Goal: Task Accomplishment & Management: Use online tool/utility

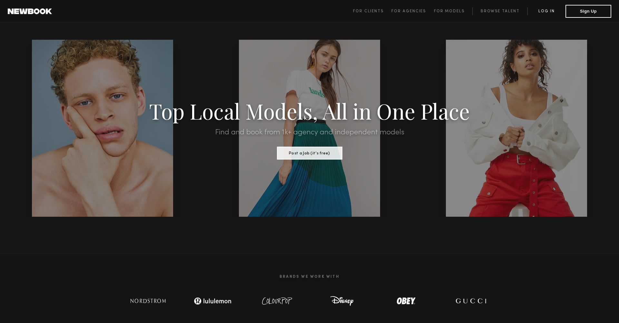
click at [550, 11] on link "Log in" at bounding box center [547, 11] width 38 height 8
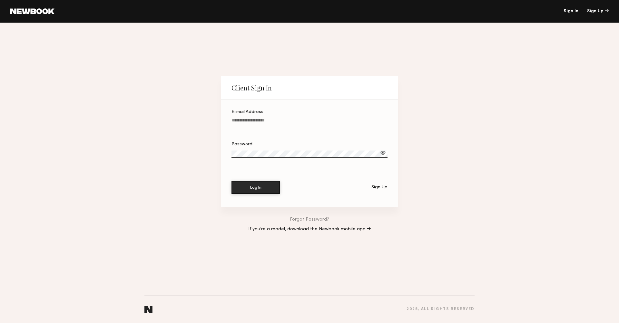
type input "**********"
click at [252, 188] on button "Log In" at bounding box center [256, 186] width 48 height 13
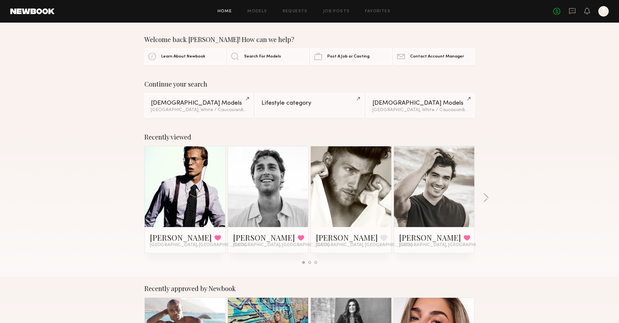
scroll to position [0, 0]
click at [261, 55] on span "Search For Models" at bounding box center [262, 56] width 37 height 4
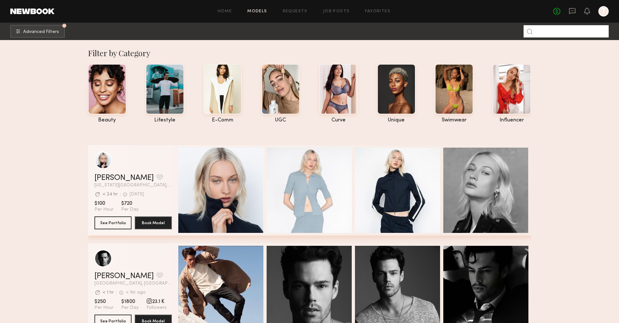
click at [546, 30] on input at bounding box center [566, 31] width 85 height 12
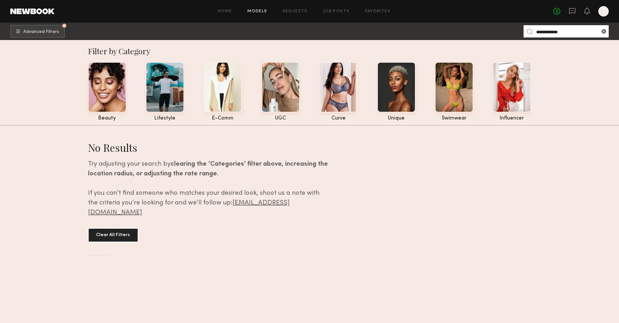
scroll to position [2, 0]
click at [542, 31] on input "**********" at bounding box center [566, 31] width 85 height 12
click at [573, 33] on input "**********" at bounding box center [566, 31] width 85 height 12
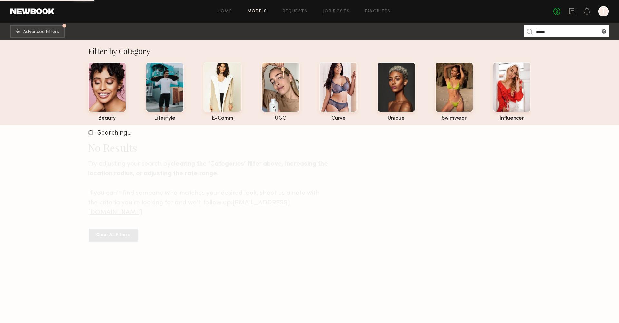
type input "*****"
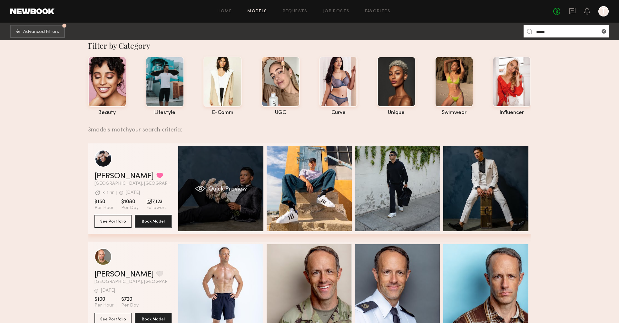
click at [219, 190] on span "Quick Preview" at bounding box center [227, 189] width 39 height 6
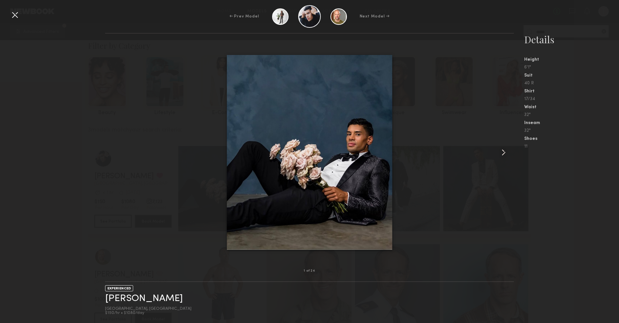
click at [504, 155] on common-icon at bounding box center [504, 152] width 10 height 10
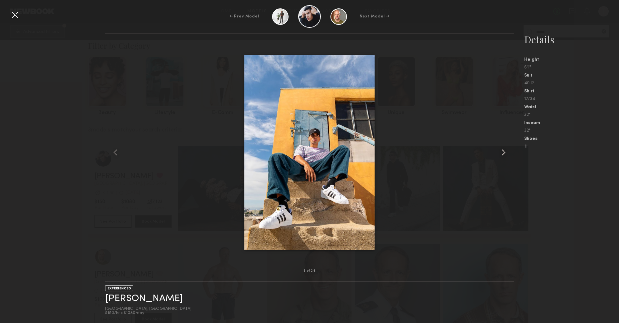
click at [504, 154] on common-icon at bounding box center [504, 152] width 10 height 10
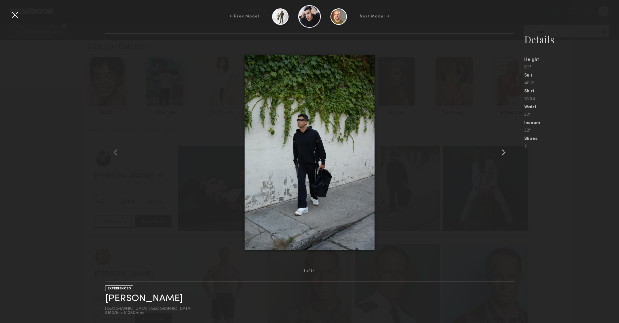
click at [504, 154] on common-icon at bounding box center [504, 152] width 10 height 10
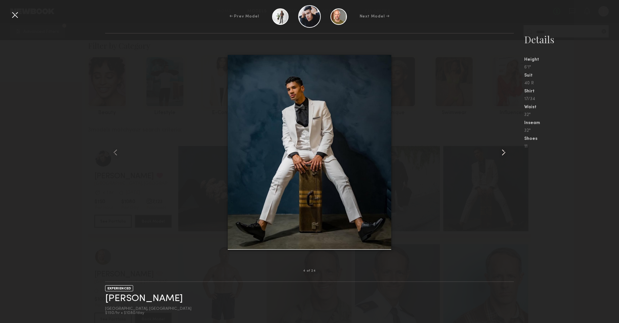
click at [504, 154] on common-icon at bounding box center [504, 152] width 10 height 10
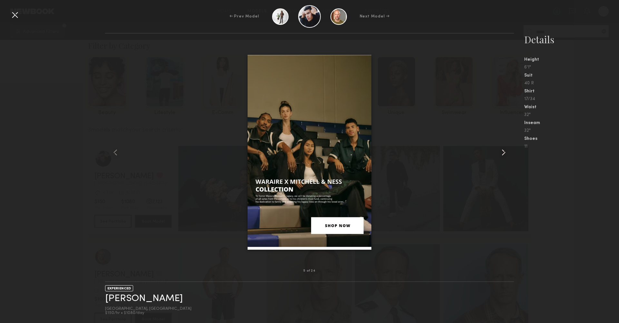
click at [504, 154] on common-icon at bounding box center [504, 152] width 10 height 10
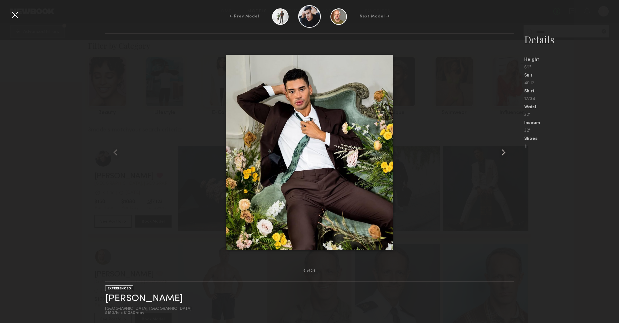
click at [504, 154] on common-icon at bounding box center [504, 152] width 10 height 10
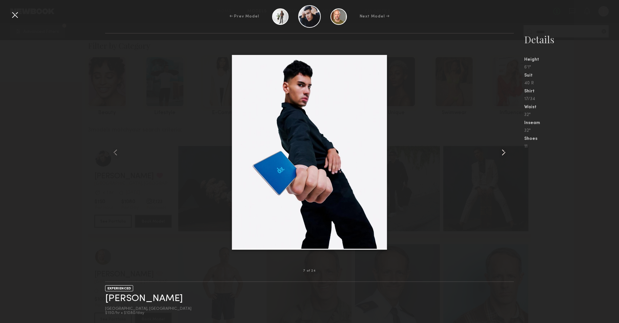
click at [504, 154] on common-icon at bounding box center [504, 152] width 10 height 10
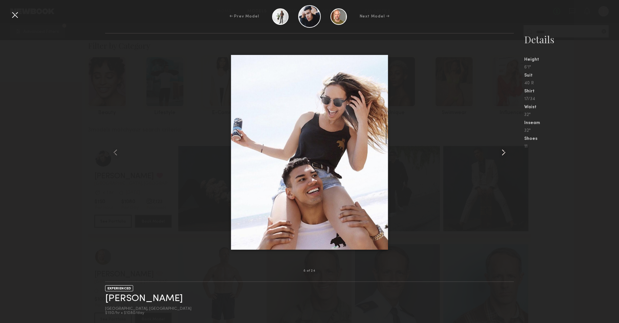
click at [504, 154] on common-icon at bounding box center [504, 152] width 10 height 10
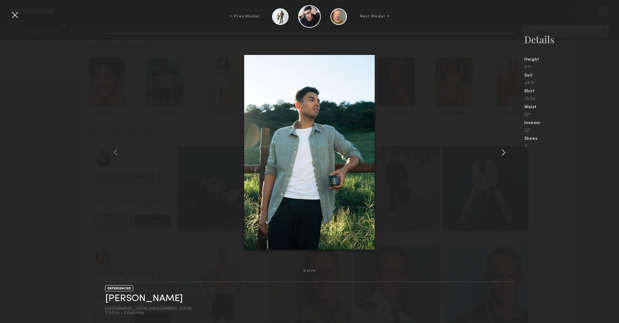
click at [504, 154] on common-icon at bounding box center [504, 152] width 10 height 10
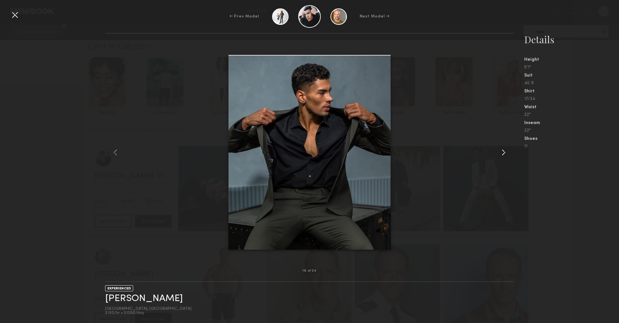
click at [504, 154] on common-icon at bounding box center [504, 152] width 10 height 10
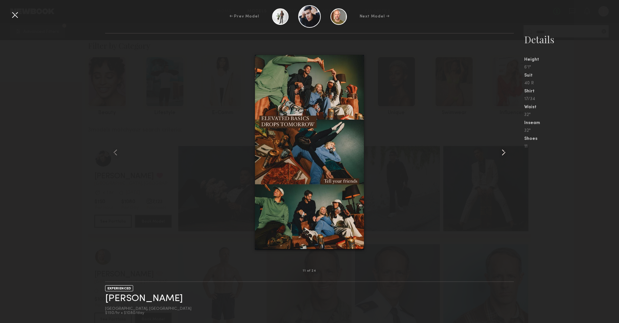
click at [504, 154] on common-icon at bounding box center [504, 152] width 10 height 10
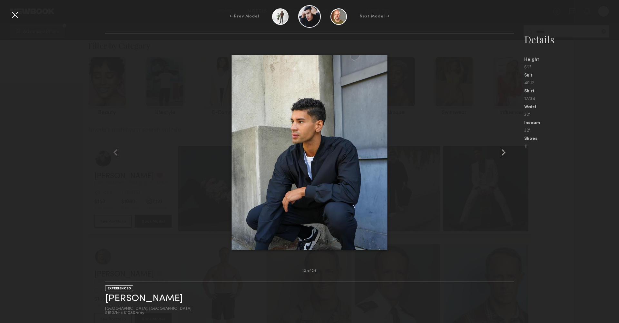
click at [504, 154] on common-icon at bounding box center [504, 152] width 10 height 10
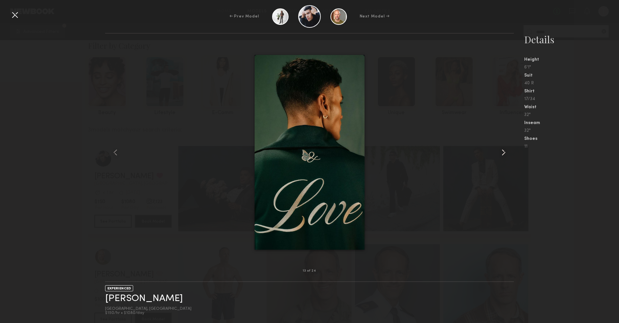
click at [504, 154] on common-icon at bounding box center [504, 152] width 10 height 10
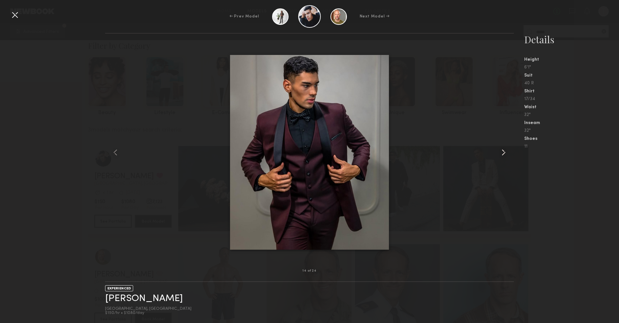
click at [504, 154] on common-icon at bounding box center [504, 152] width 10 height 10
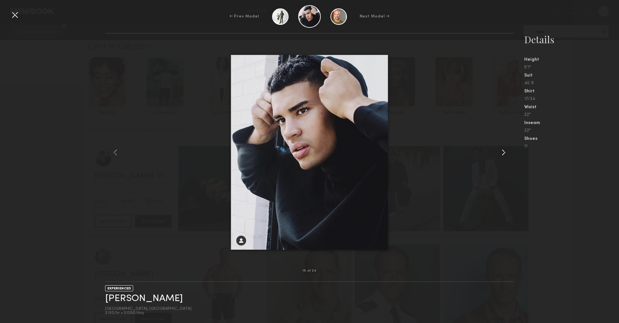
click at [504, 154] on common-icon at bounding box center [504, 152] width 10 height 10
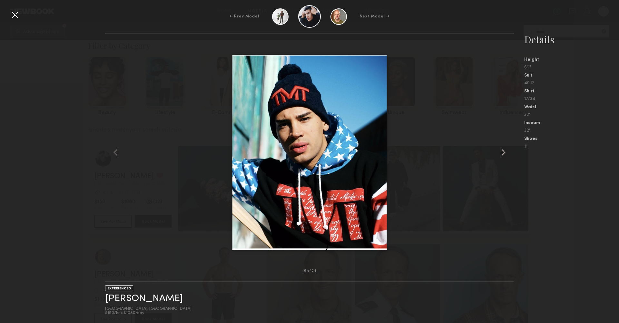
click at [504, 154] on common-icon at bounding box center [504, 152] width 10 height 10
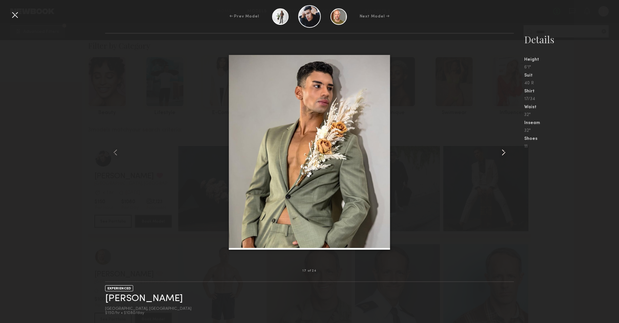
click at [504, 154] on common-icon at bounding box center [504, 152] width 10 height 10
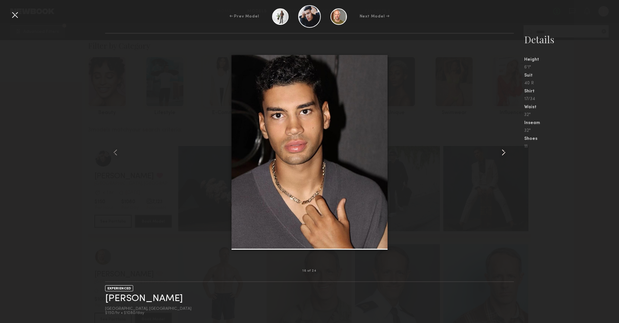
click at [504, 154] on common-icon at bounding box center [504, 152] width 10 height 10
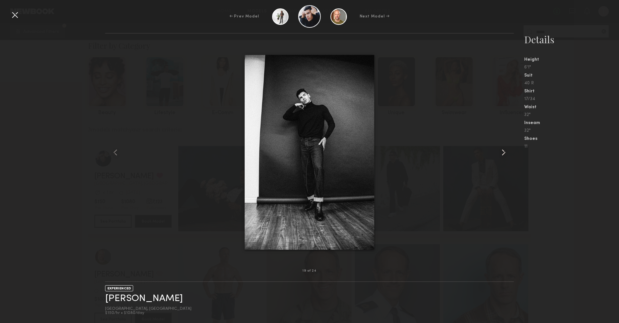
click at [504, 154] on common-icon at bounding box center [504, 152] width 10 height 10
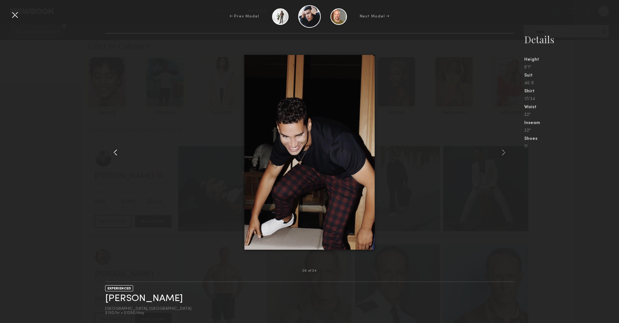
click at [114, 152] on common-icon at bounding box center [115, 152] width 10 height 10
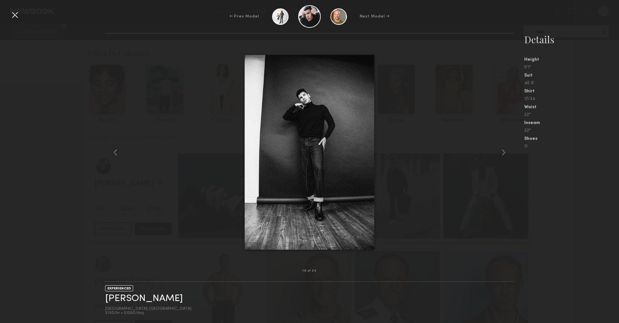
scroll to position [1, 0]
click at [14, 15] on div at bounding box center [15, 15] width 10 height 10
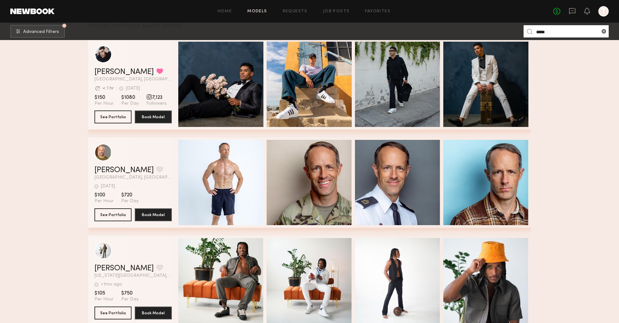
scroll to position [28, 0]
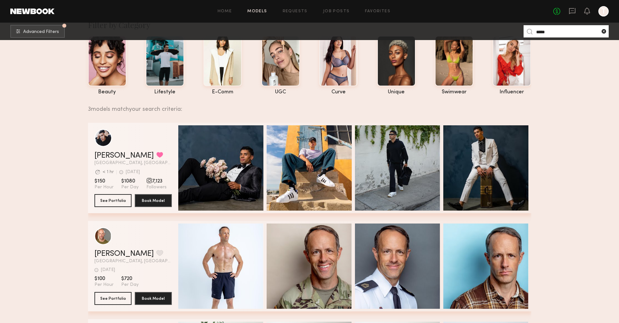
click at [606, 32] on common-icon at bounding box center [604, 31] width 6 height 6
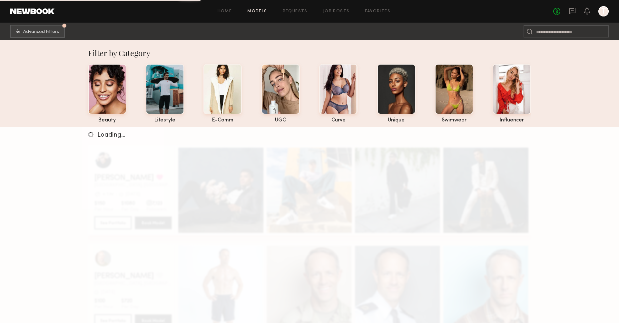
scroll to position [0, 0]
